Goal: Check status: Check status

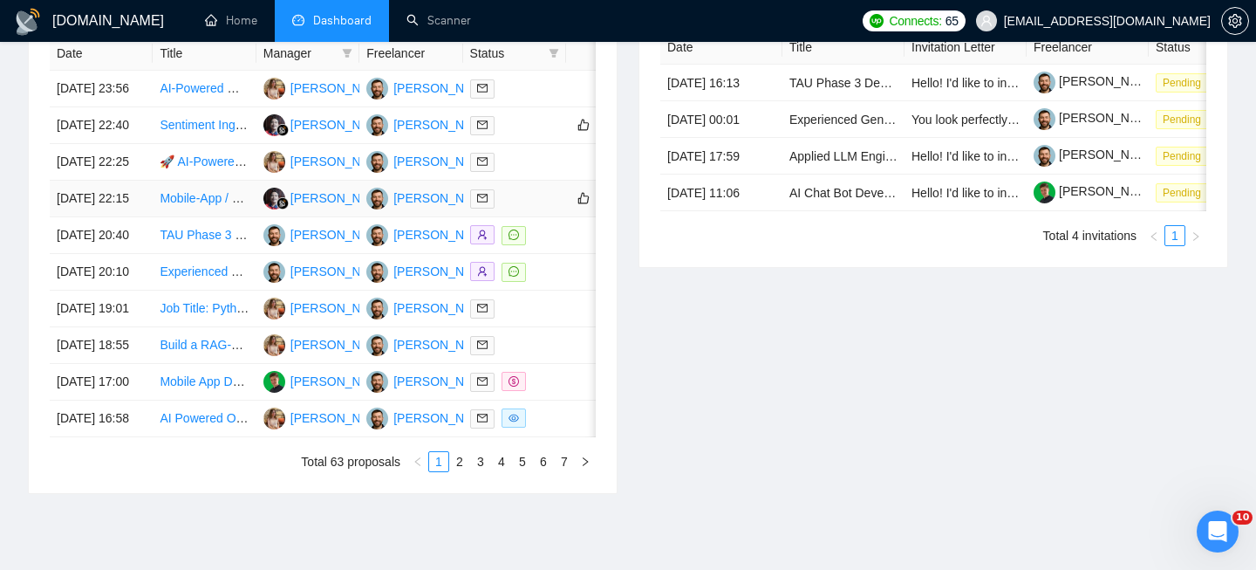
scroll to position [755, 0]
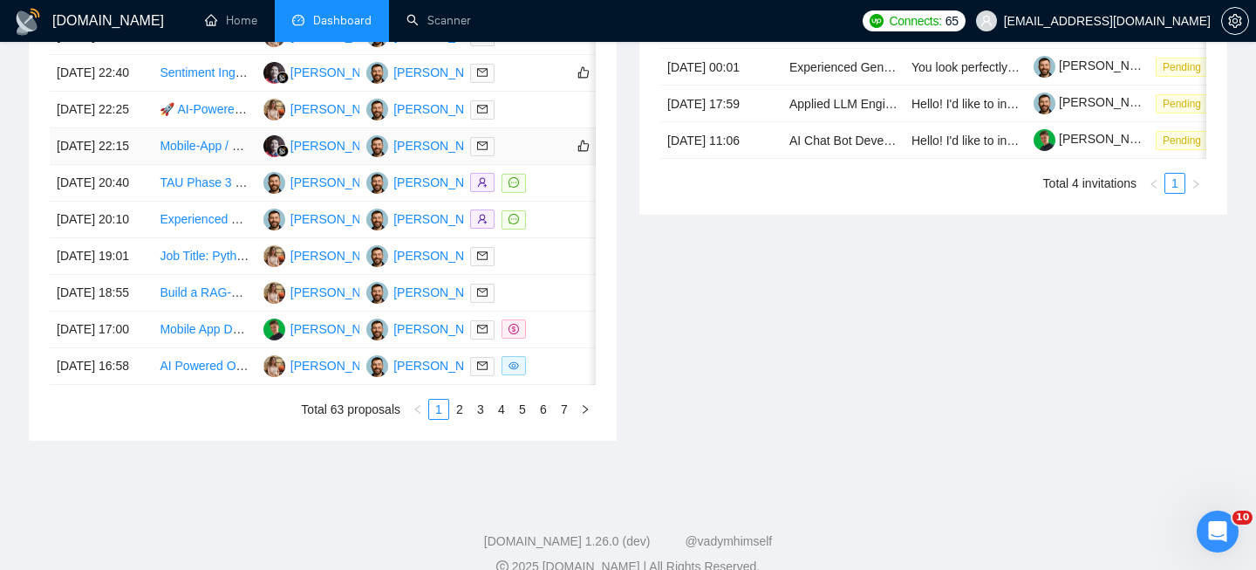
scroll to position [966, 0]
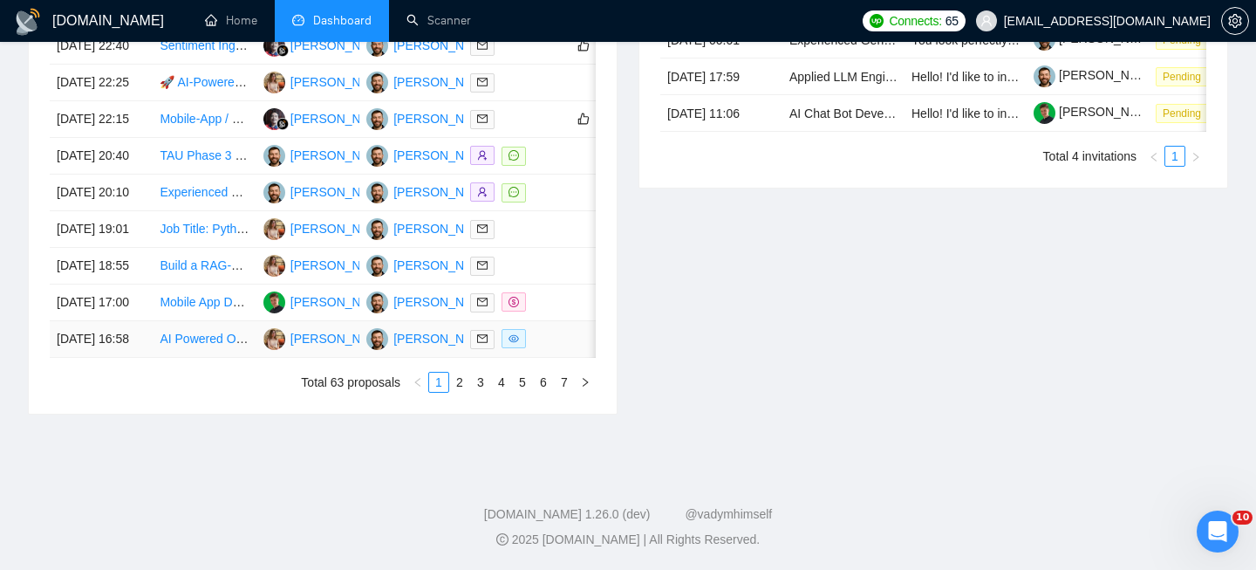
click at [138, 358] on td "[DATE] 16:58" at bounding box center [101, 339] width 103 height 37
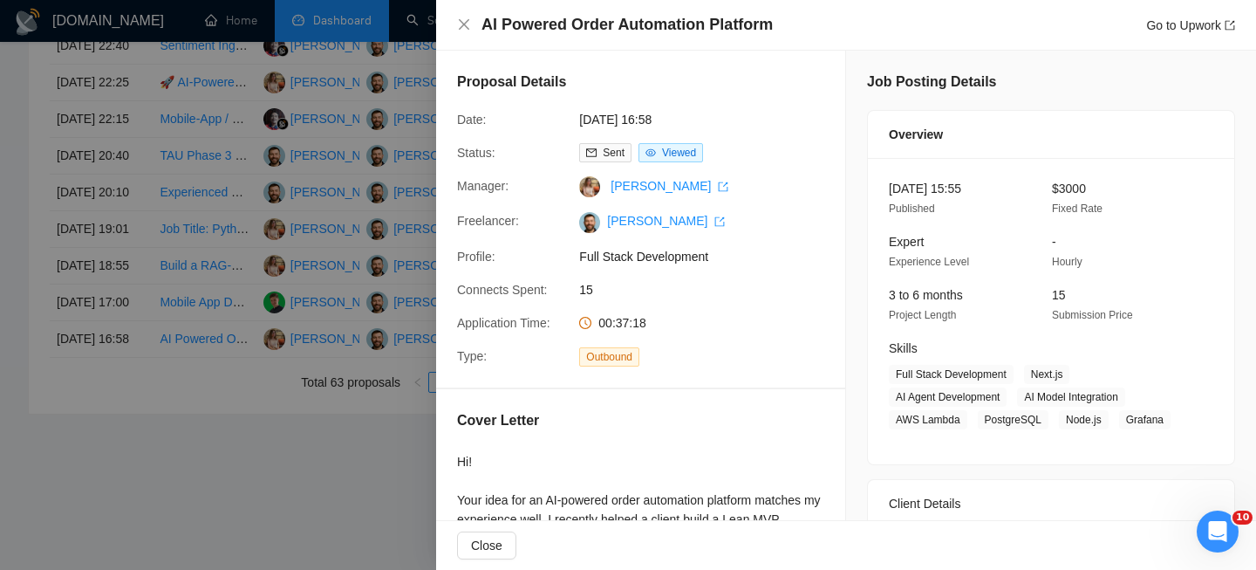
click at [553, 23] on h4 "AI Powered Order Automation Platform" at bounding box center [626, 25] width 291 height 22
click at [464, 18] on icon "close" at bounding box center [464, 24] width 14 height 14
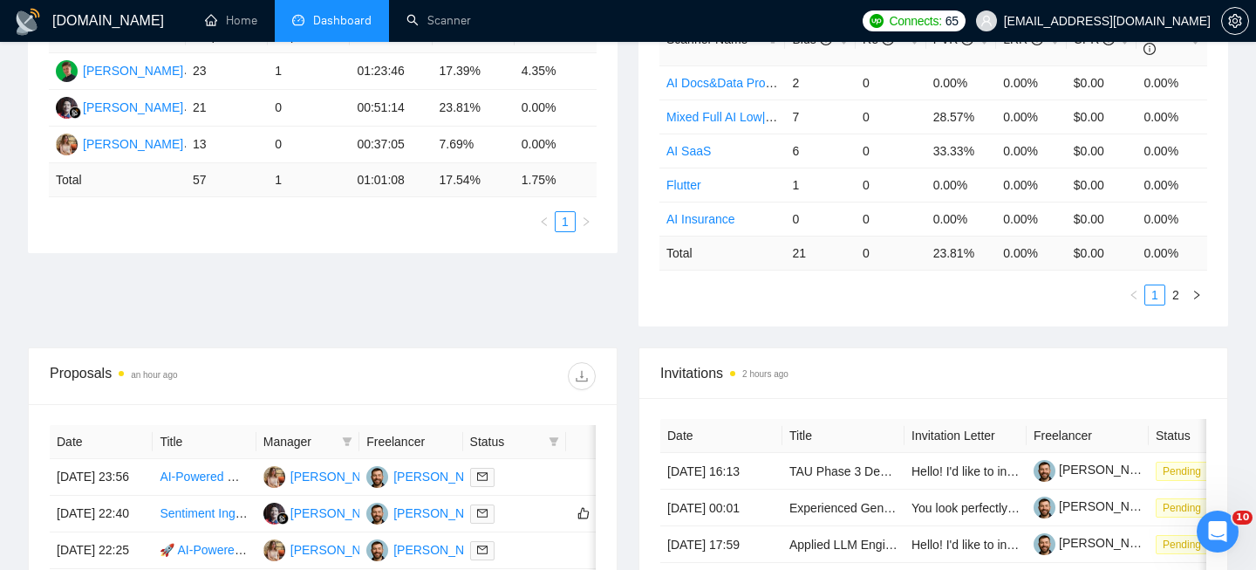
scroll to position [576, 0]
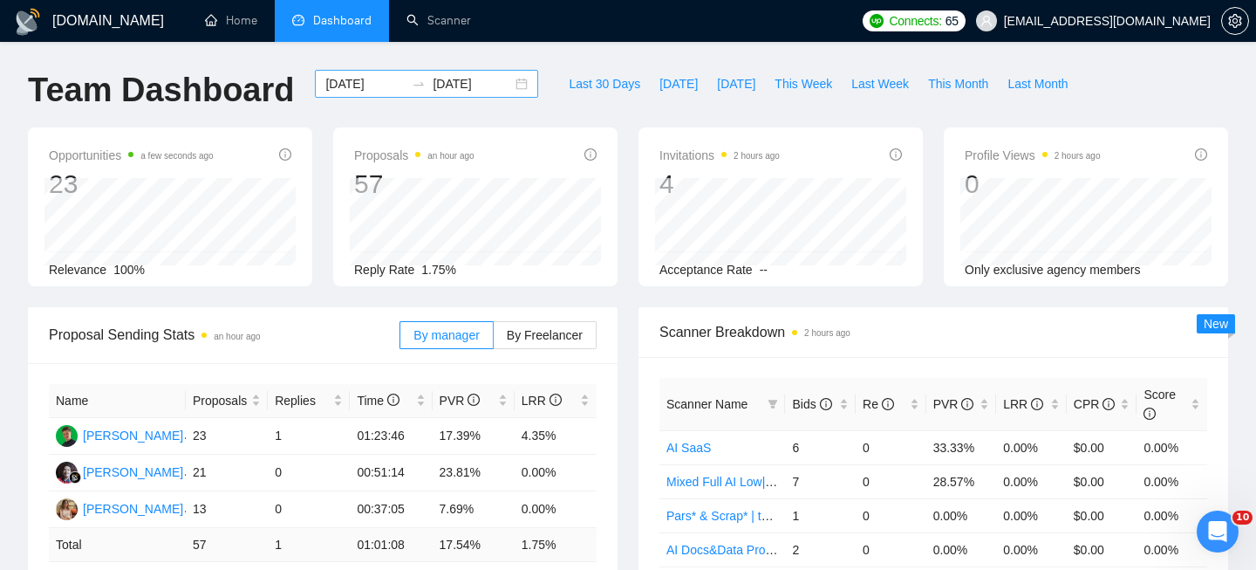
click at [500, 82] on div "[DATE] [DATE]" at bounding box center [426, 84] width 223 height 28
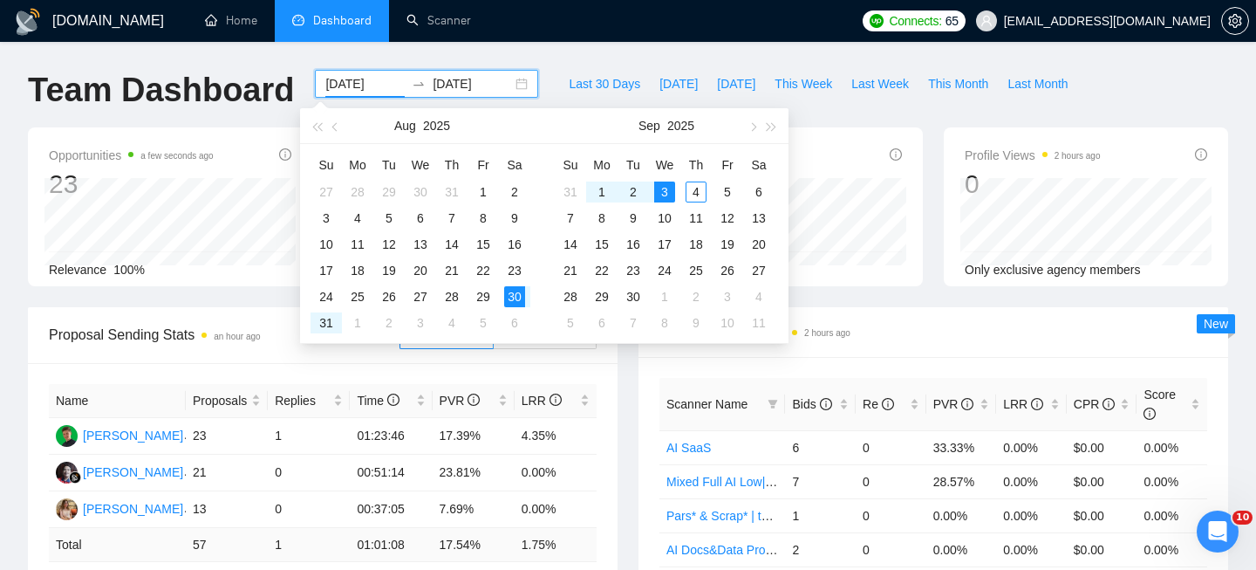
click at [504, 86] on div "2025-08-30 2025-09-03" at bounding box center [426, 84] width 223 height 28
type input "2025-09-04"
click at [694, 190] on div "4" at bounding box center [696, 191] width 21 height 21
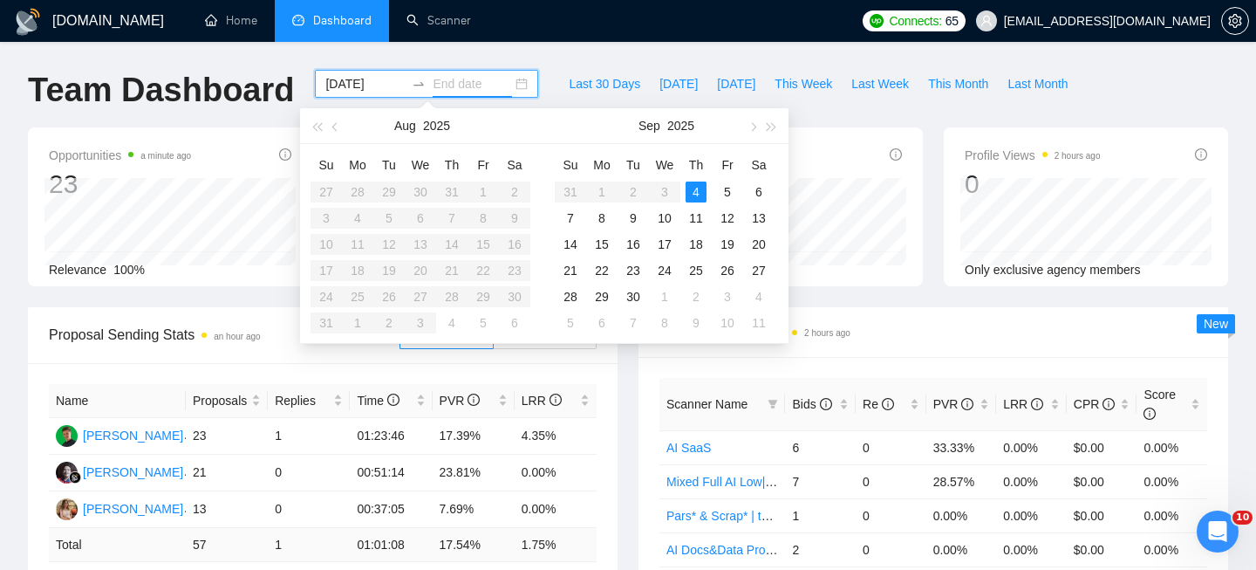
click at [664, 187] on table "Su Mo Tu We Th Fr Sa 31 1 2 3 4 5 6 7 8 9 10 11 12 13 14 15 16 17 18 19 20 21 2…" at bounding box center [665, 243] width 220 height 185
type input "2025-09-04"
click at [698, 191] on div "4" at bounding box center [696, 191] width 21 height 21
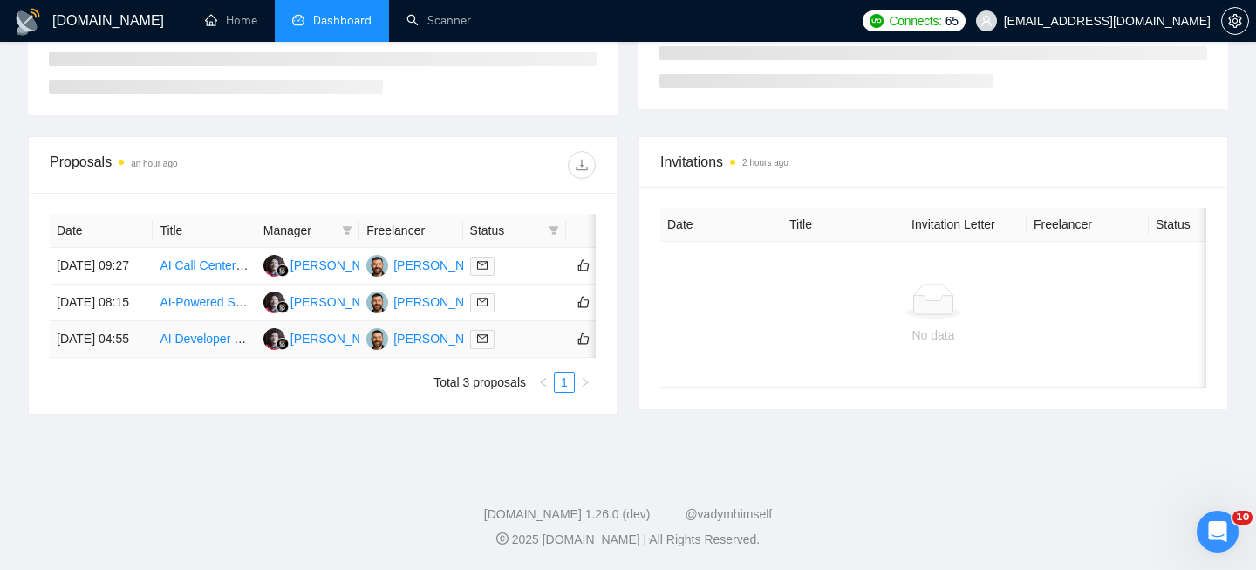
scroll to position [557, 0]
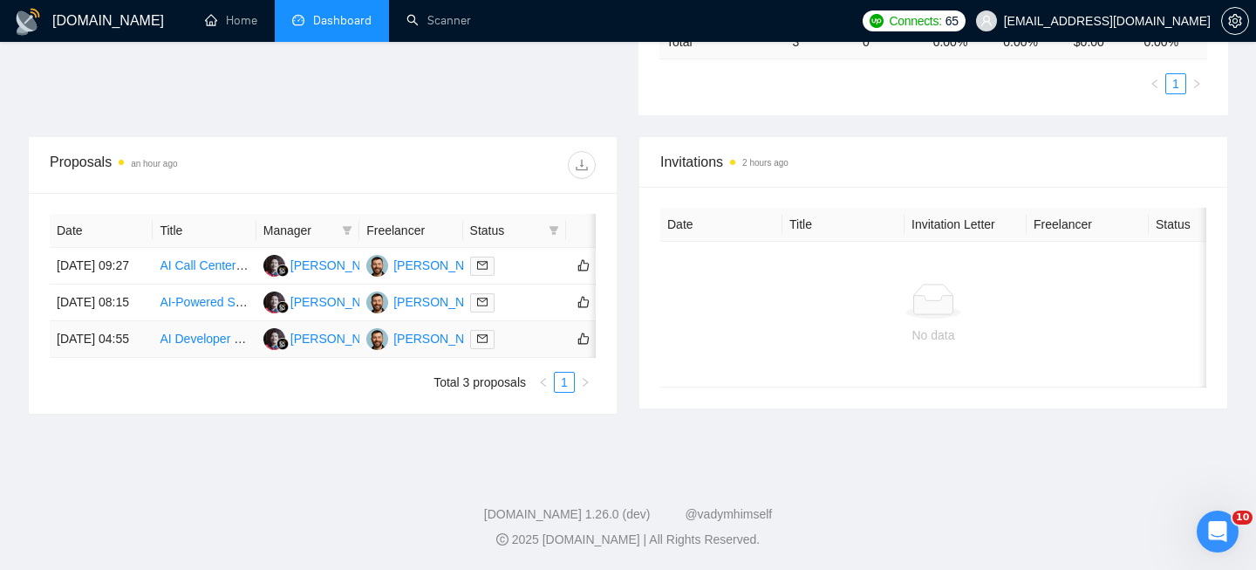
click at [140, 339] on td "04 Sep, 2025 04:55" at bounding box center [101, 339] width 103 height 37
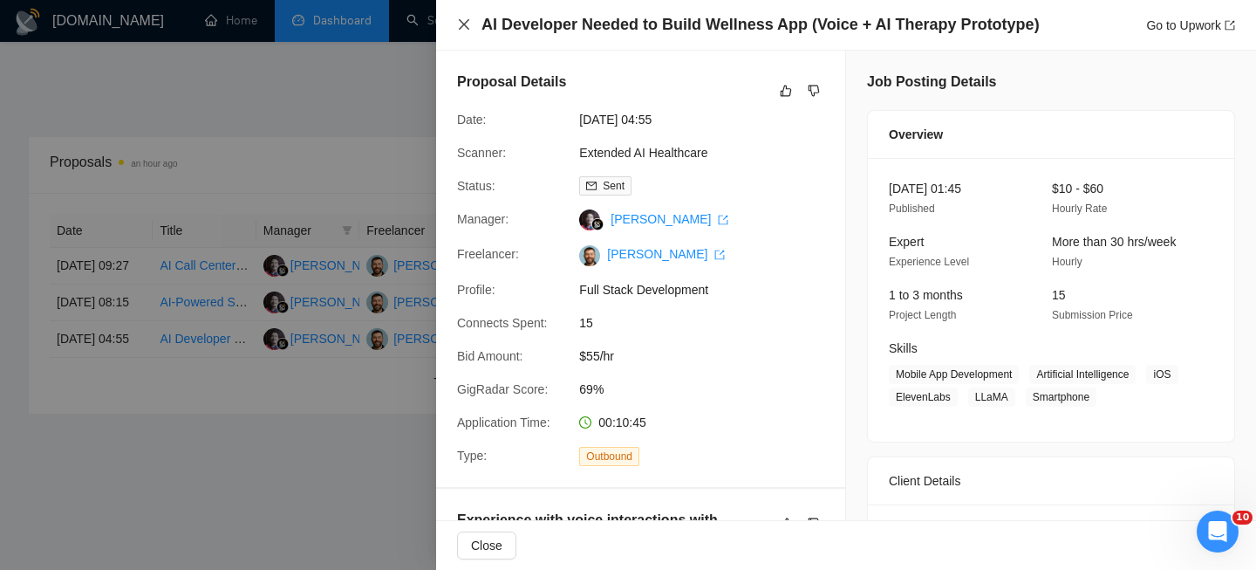
click at [467, 17] on icon "close" at bounding box center [464, 24] width 14 height 14
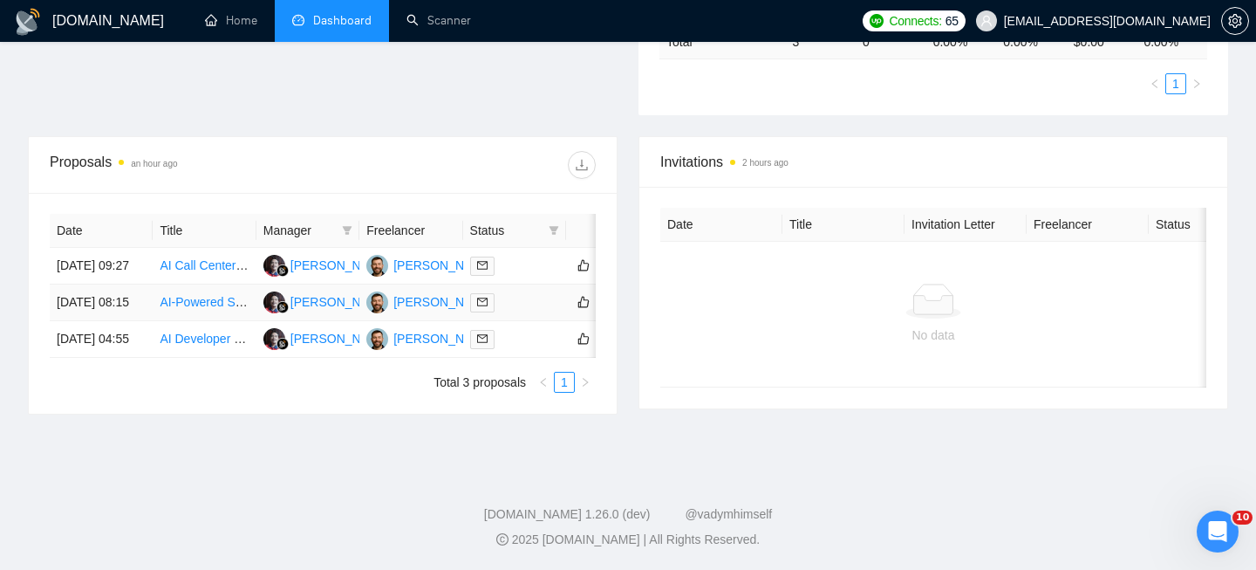
click at [134, 284] on td "04 Sep, 2025 08:15" at bounding box center [101, 302] width 103 height 37
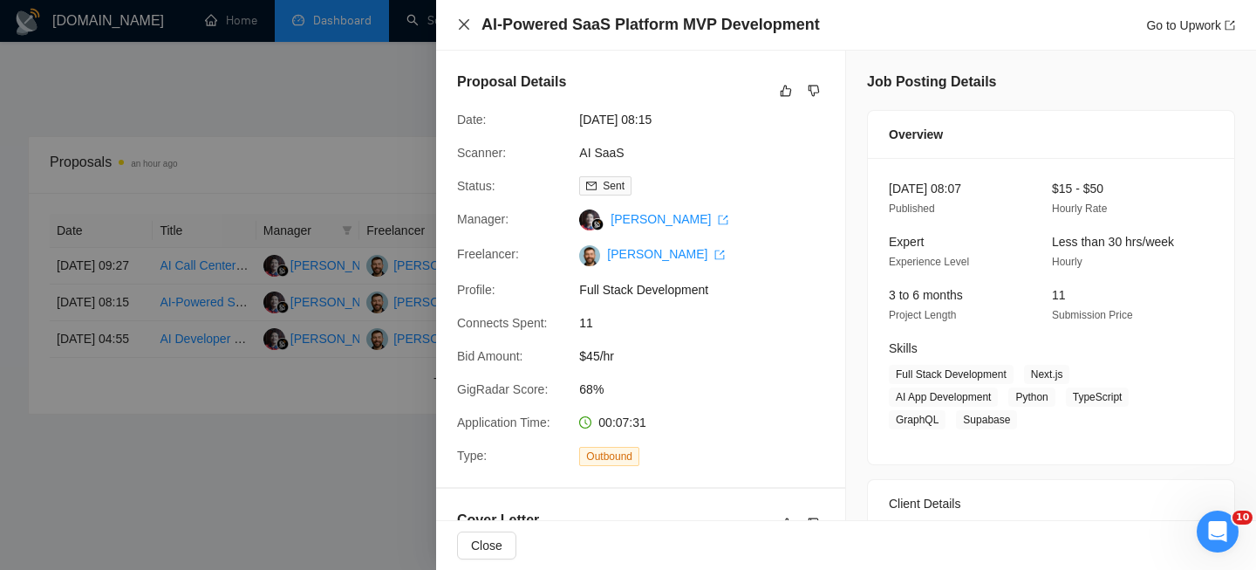
click at [469, 30] on icon "close" at bounding box center [464, 24] width 14 height 14
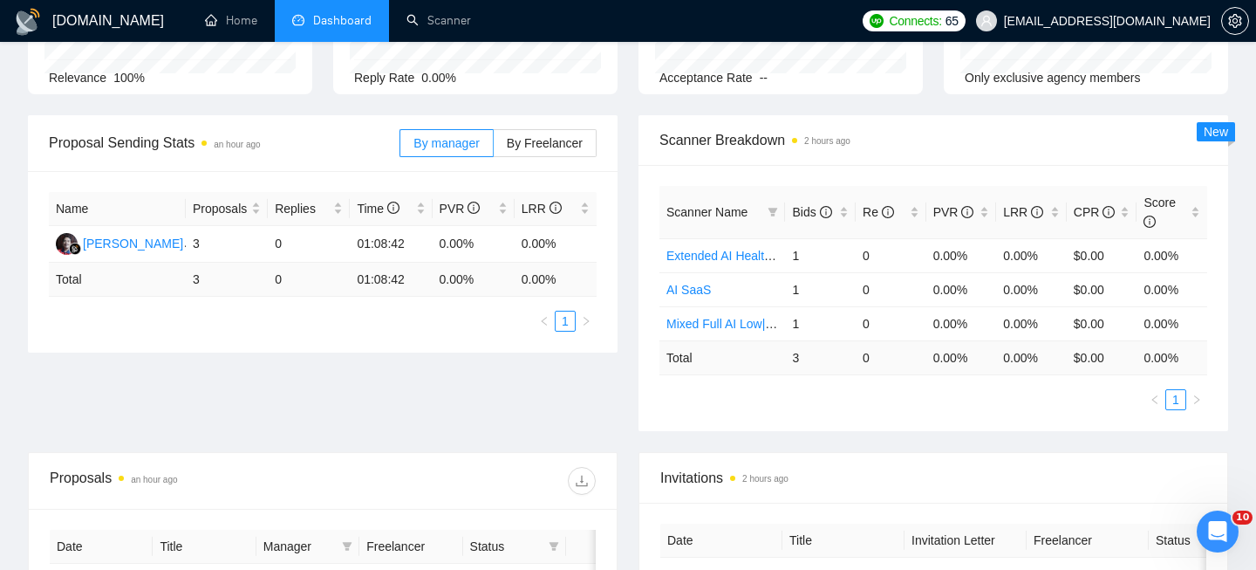
scroll to position [0, 0]
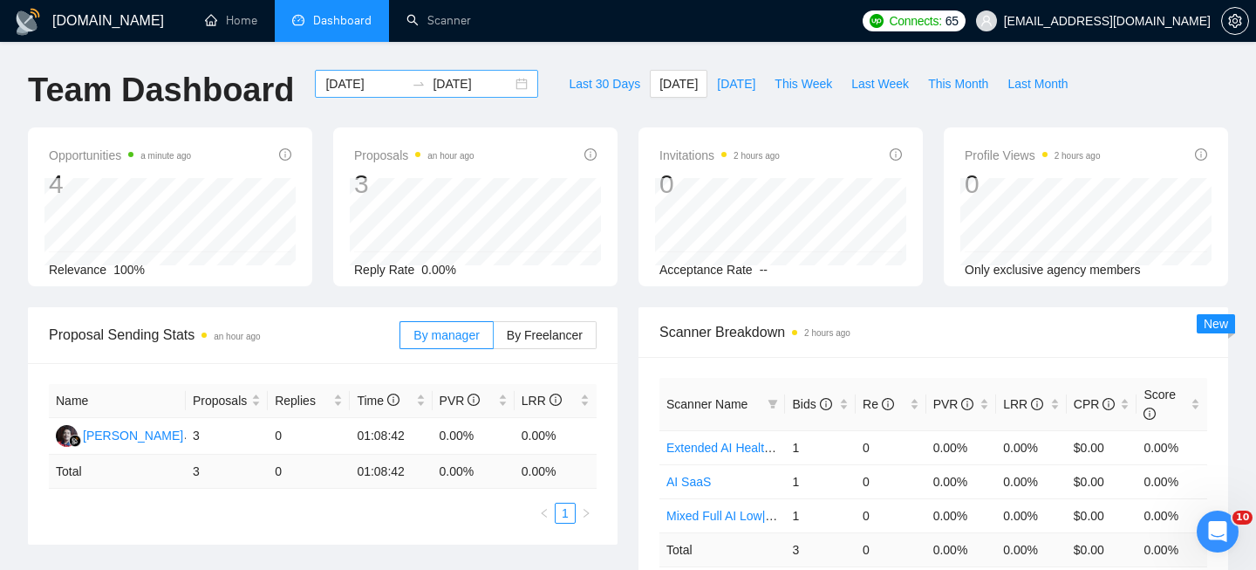
click at [502, 92] on div "2025-09-04 2025-09-04" at bounding box center [426, 84] width 223 height 28
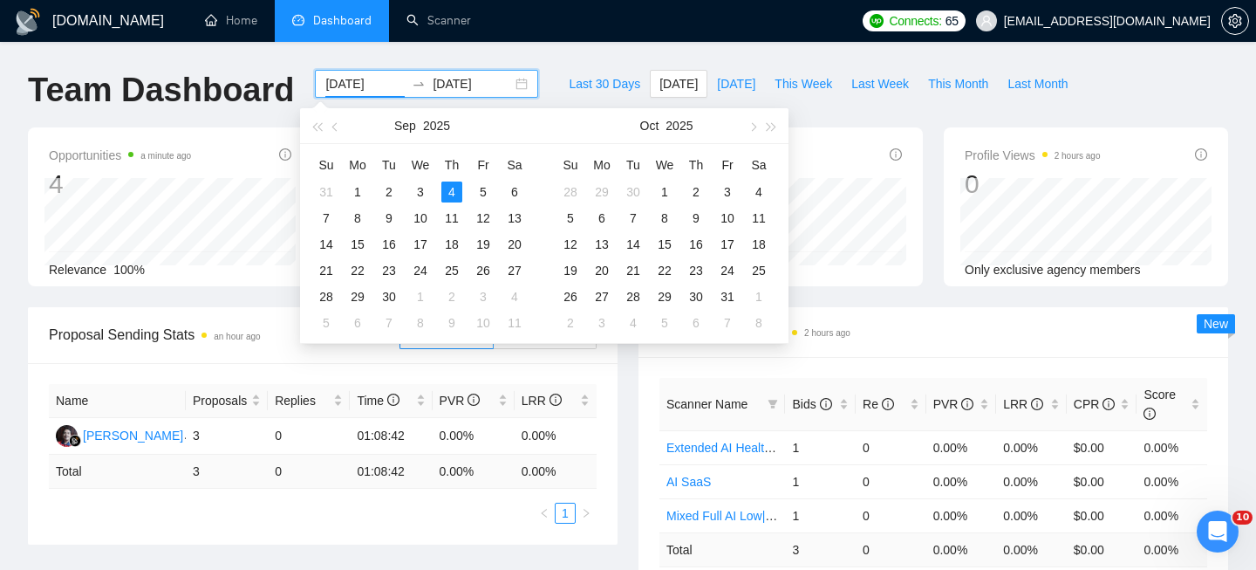
click at [506, 79] on div "2025-09-04 2025-09-04" at bounding box center [426, 84] width 223 height 28
type input "[DATE]"
click at [426, 190] on div "3" at bounding box center [420, 191] width 21 height 21
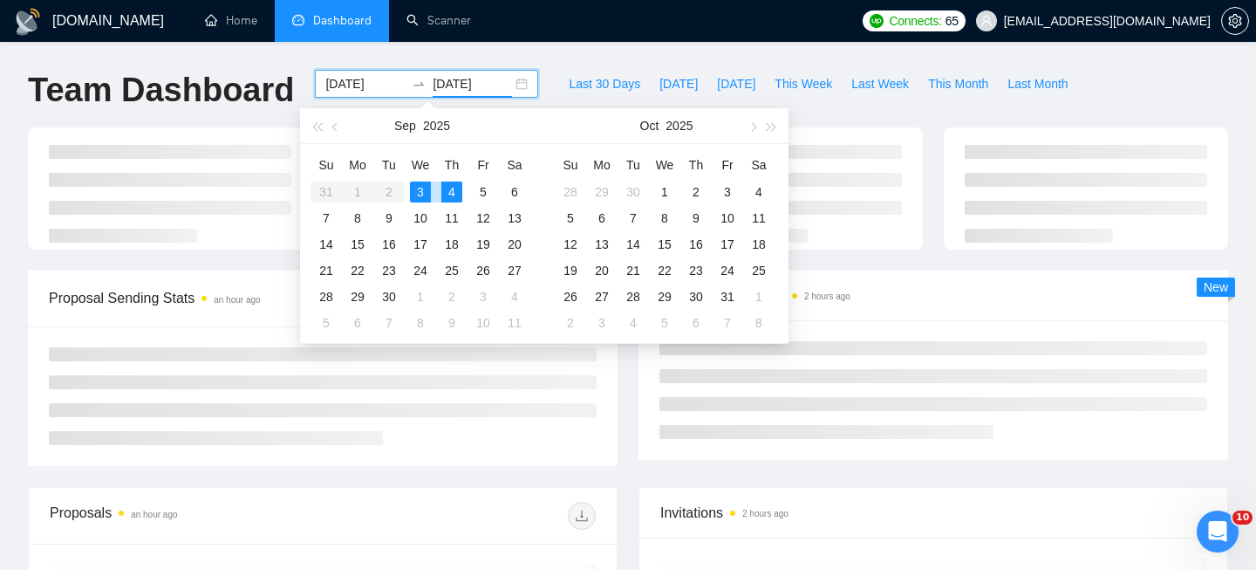
type input "2025-09-04"
click at [619, 453] on div "Proposal Sending Stats an hour ago By manager By Freelancer" at bounding box center [322, 367] width 610 height 195
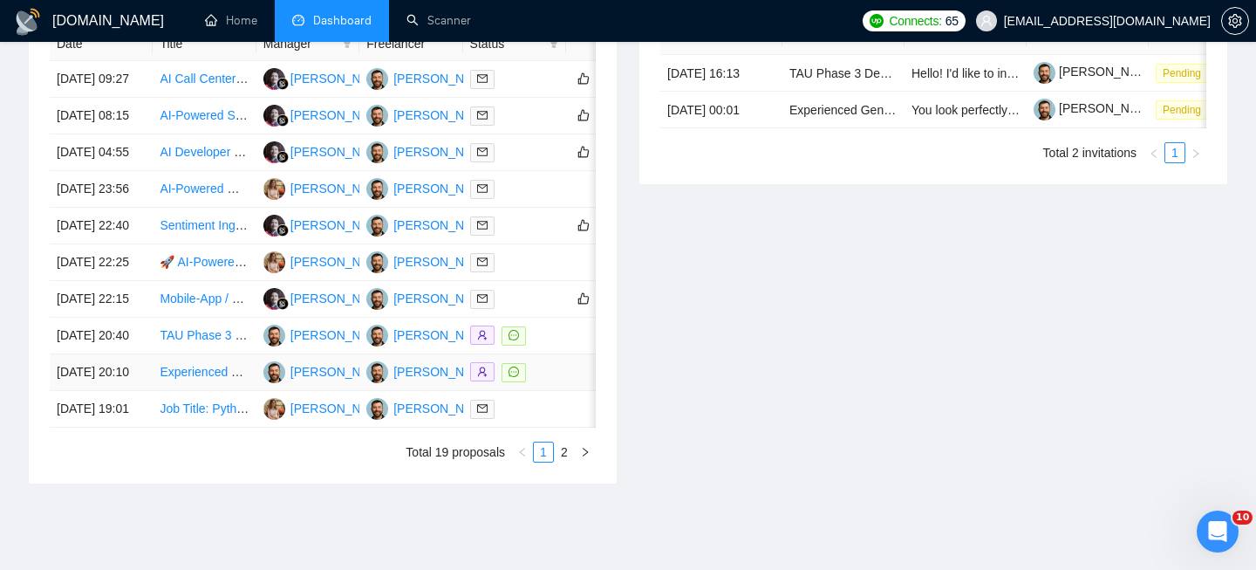
scroll to position [809, 0]
